Goal: Navigation & Orientation: Find specific page/section

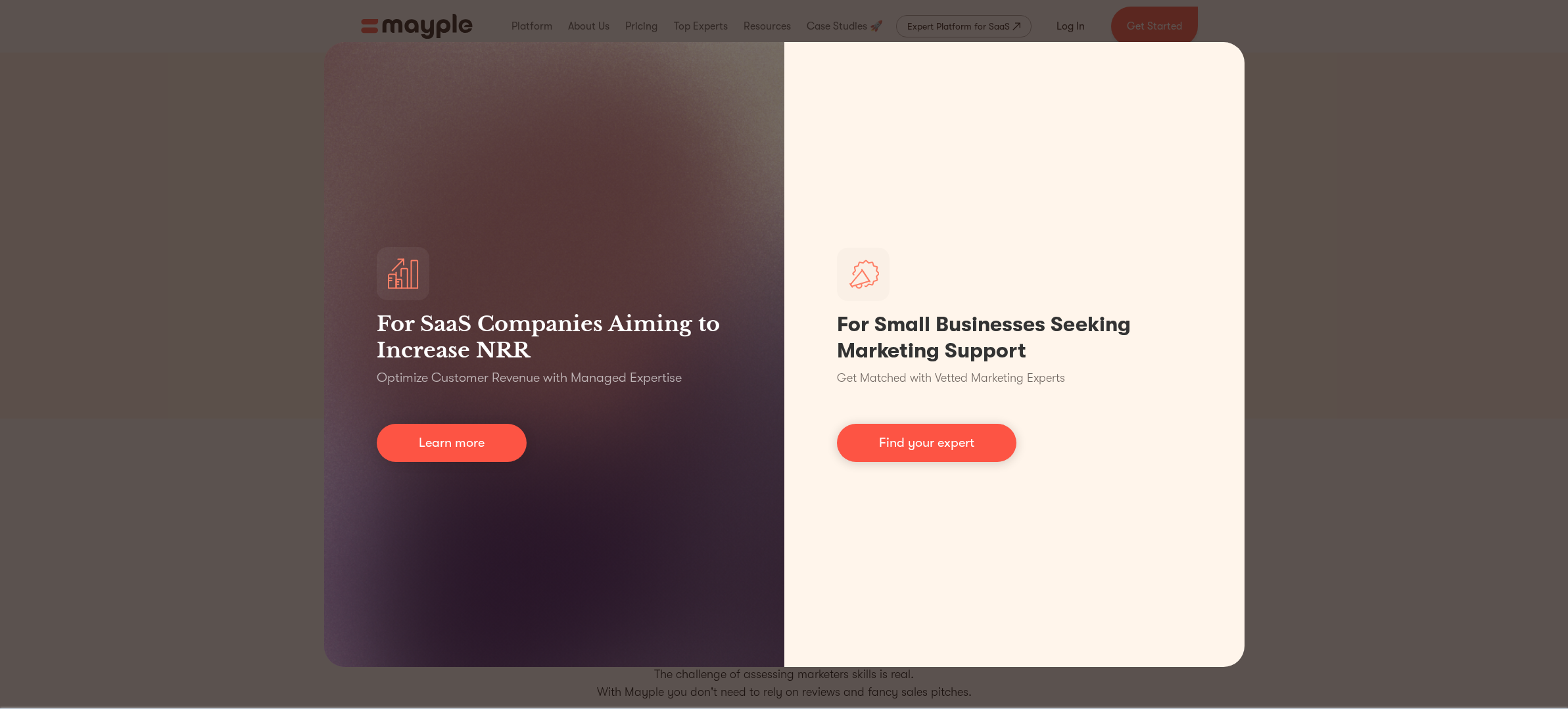
click at [1382, 202] on div "For SaaS Companies Aiming to Increase NRR Optimize Customer Revenue with Manage…" at bounding box center [784, 354] width 1568 height 709
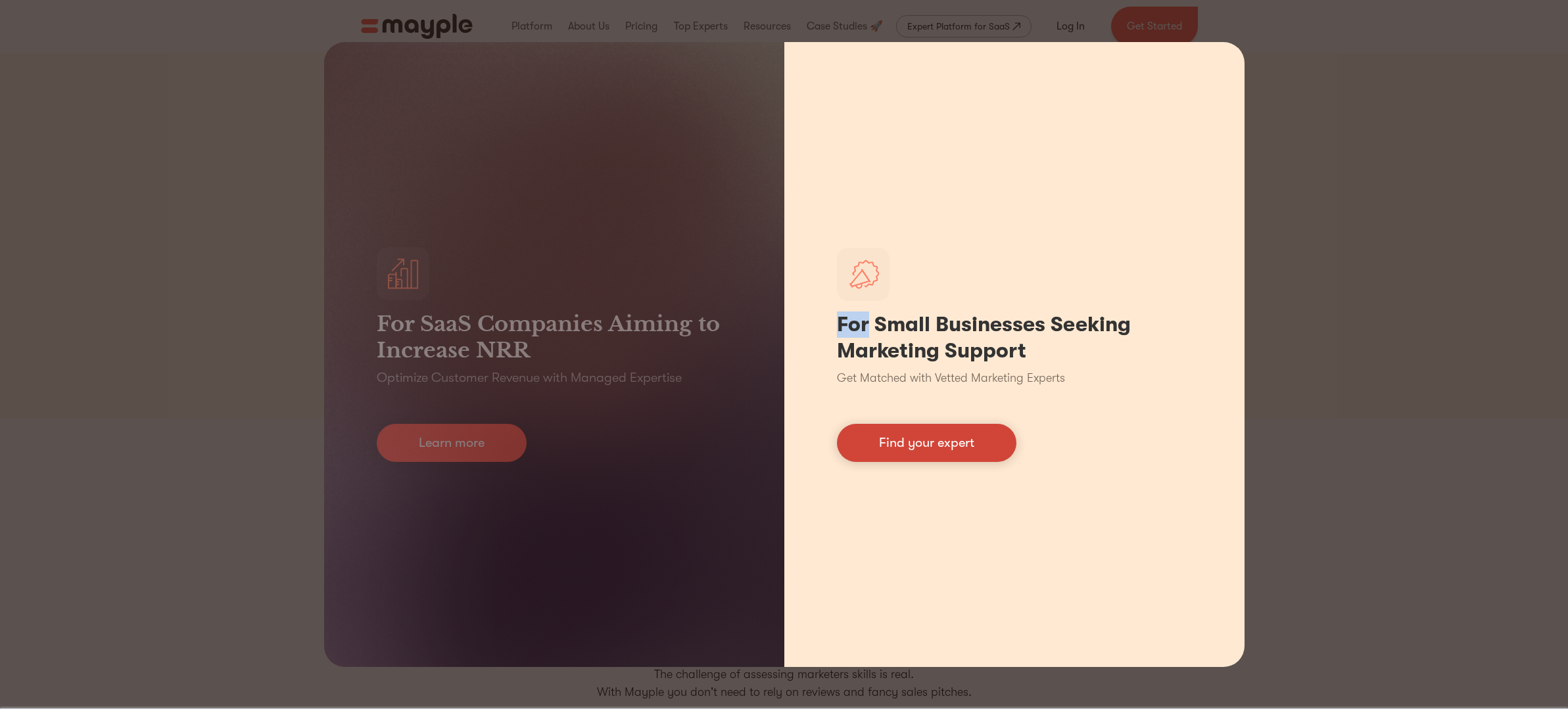
click at [968, 442] on link "Find your expert" at bounding box center [926, 444] width 179 height 39
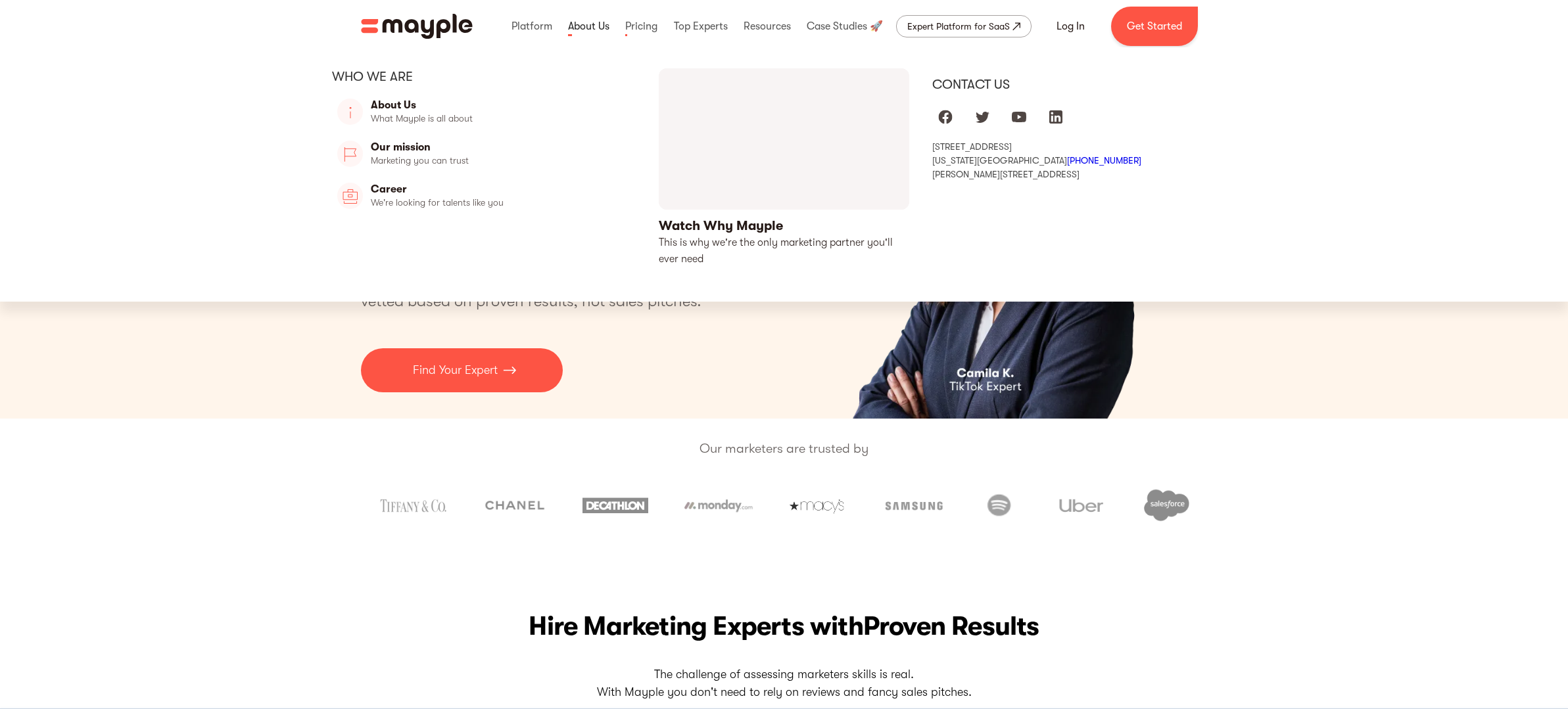
click at [587, 24] on link at bounding box center [589, 27] width 48 height 42
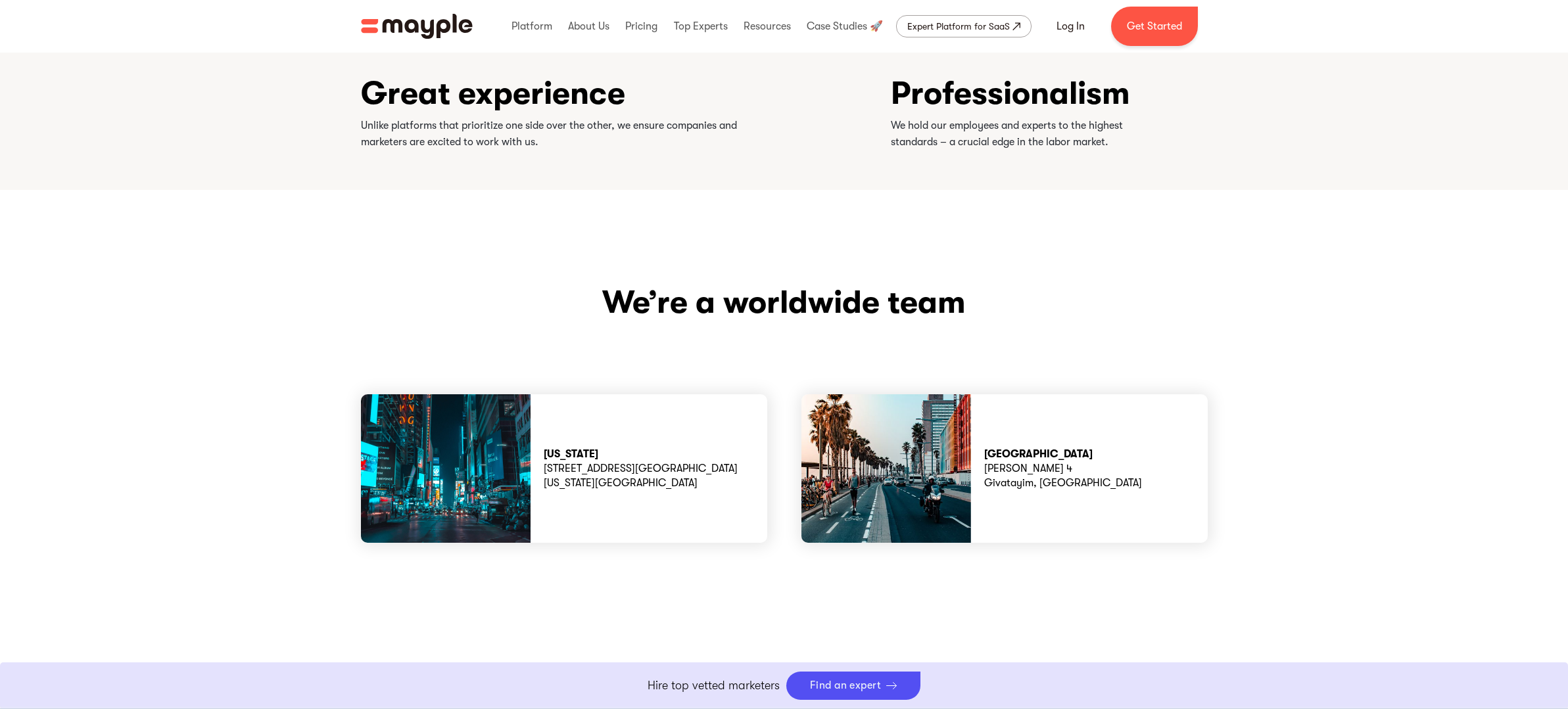
scroll to position [3392, 0]
